Goal: Ask a question

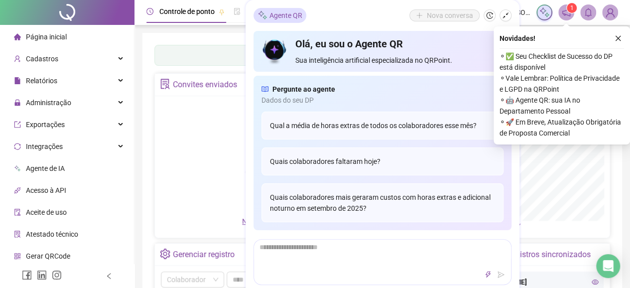
click at [250, 139] on div "Agente QR Nova [PERSON_NAME], eu sou o Agente QR Sua inteligência artificial es…" at bounding box center [383, 153] width 274 height 307
click at [496, 15] on div "Nova conversa" at bounding box center [460, 15] width 102 height 12
click at [505, 15] on icon "shrink" at bounding box center [505, 15] width 7 height 7
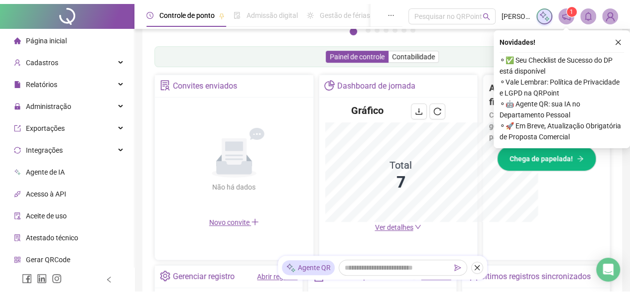
scroll to position [197, 0]
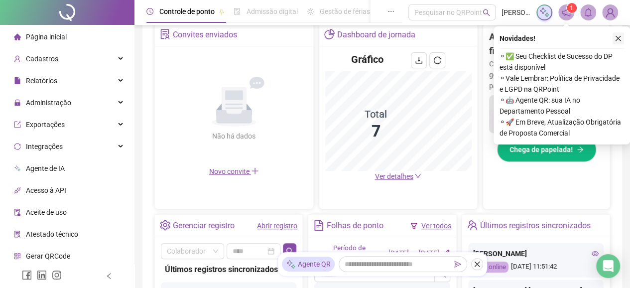
click at [622, 35] on button "button" at bounding box center [618, 38] width 12 height 12
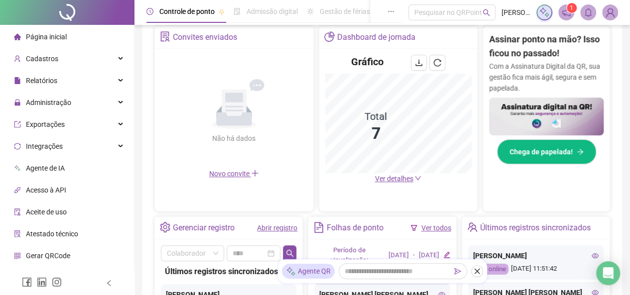
scroll to position [296, 0]
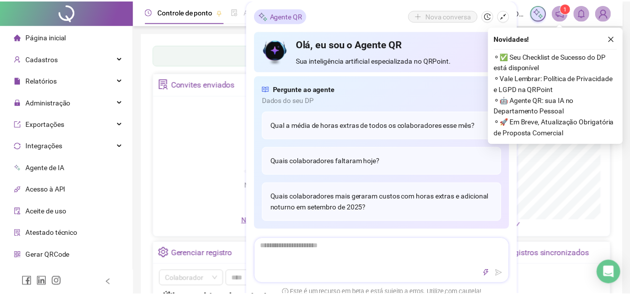
scroll to position [149, 0]
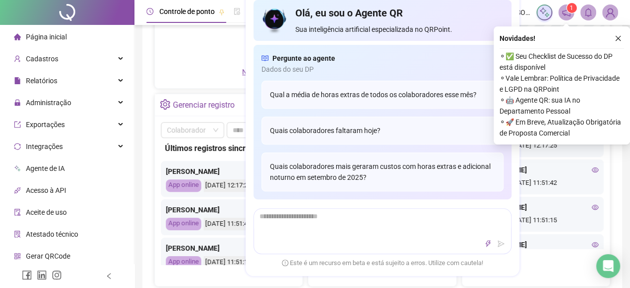
click at [618, 39] on icon "close" at bounding box center [618, 38] width 7 height 7
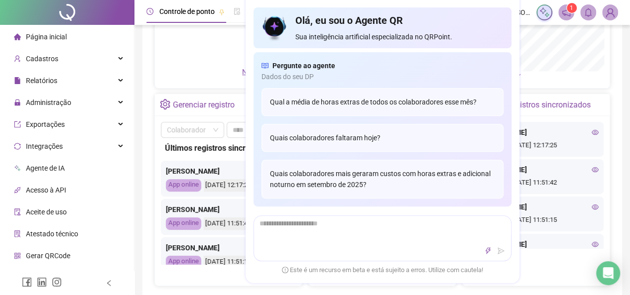
scroll to position [0, 0]
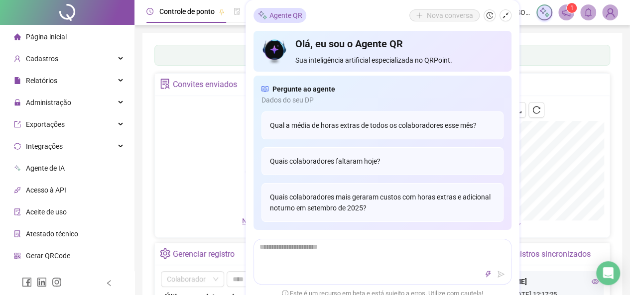
click at [507, 15] on icon "shrink" at bounding box center [505, 15] width 7 height 7
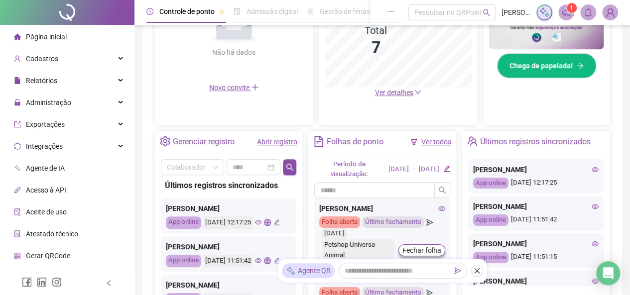
scroll to position [346, 0]
